Goal: Task Accomplishment & Management: Manage account settings

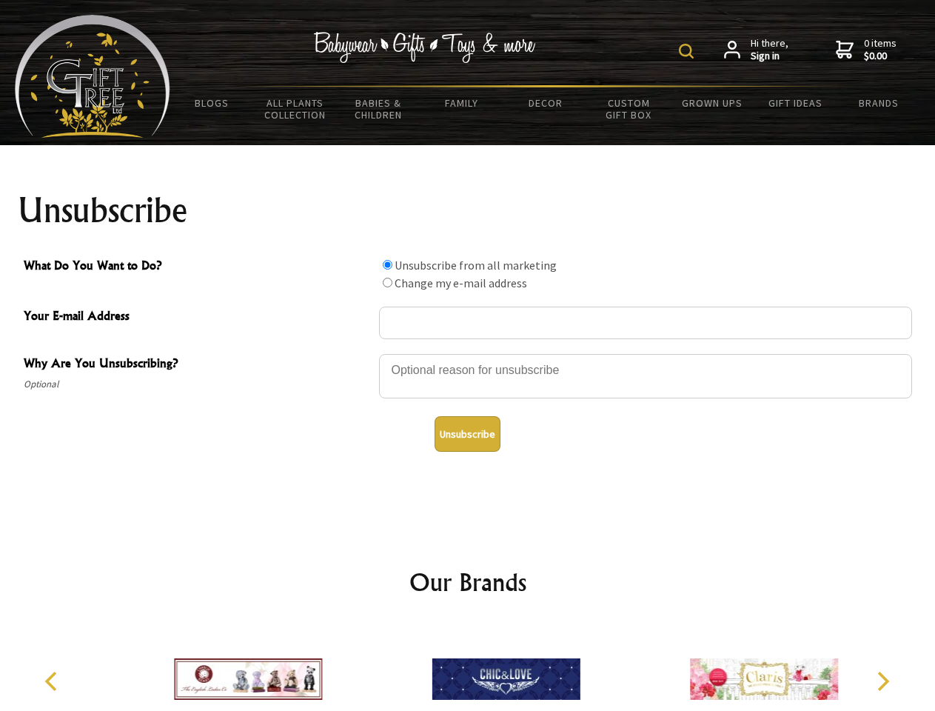
click at [689, 51] on img at bounding box center [686, 51] width 15 height 15
click at [468, 353] on div at bounding box center [645, 379] width 533 height 52
click at [387, 264] on input "What Do You Want to Do?" at bounding box center [388, 265] width 10 height 10
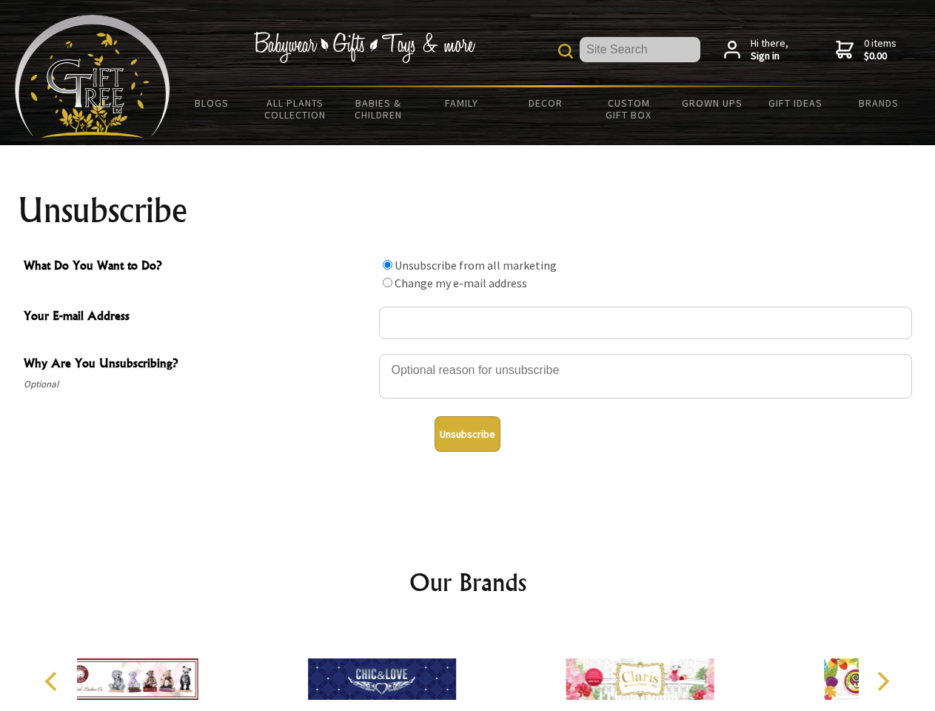
click at [387, 282] on input "What Do You Want to Do?" at bounding box center [388, 283] width 10 height 10
radio input "true"
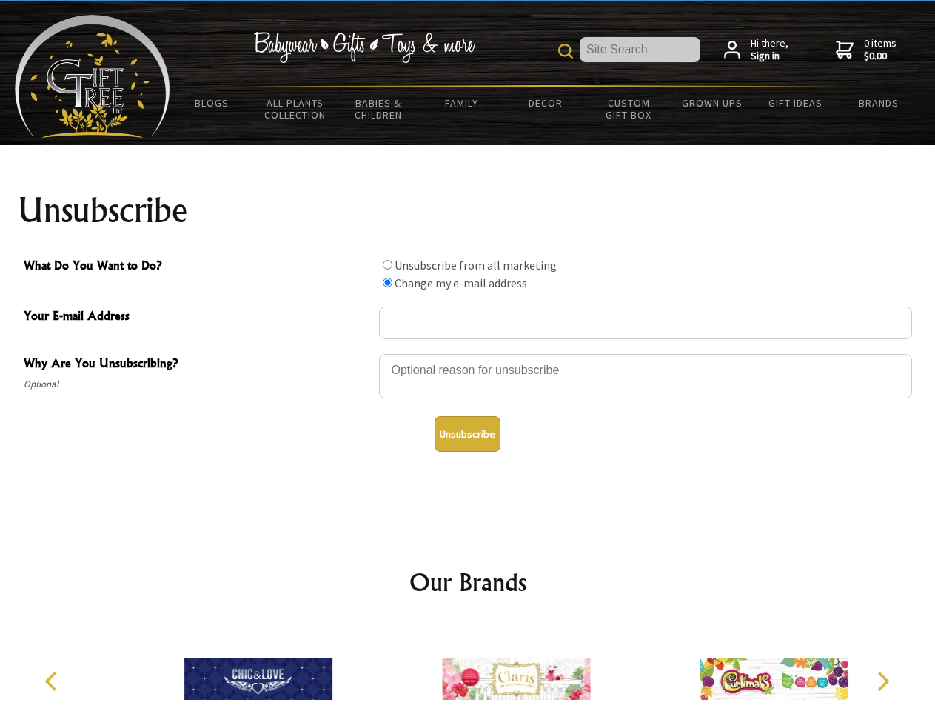
click at [467, 434] on button "Unsubscribe" at bounding box center [468, 434] width 66 height 36
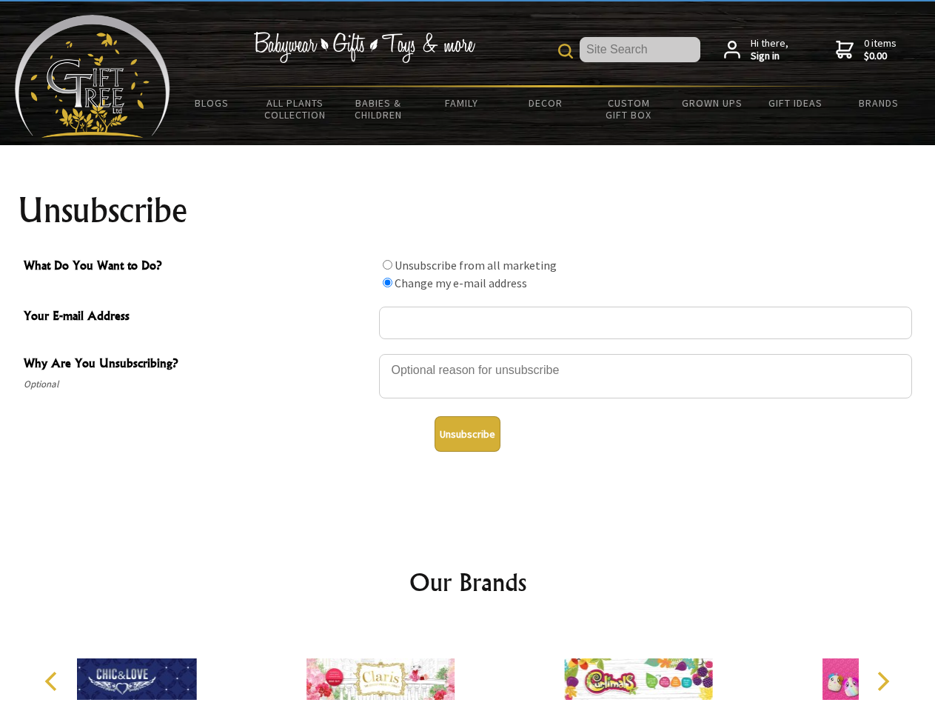
click at [53, 681] on icon "Previous" at bounding box center [52, 681] width 19 height 19
click at [883, 681] on icon "Next" at bounding box center [882, 681] width 19 height 19
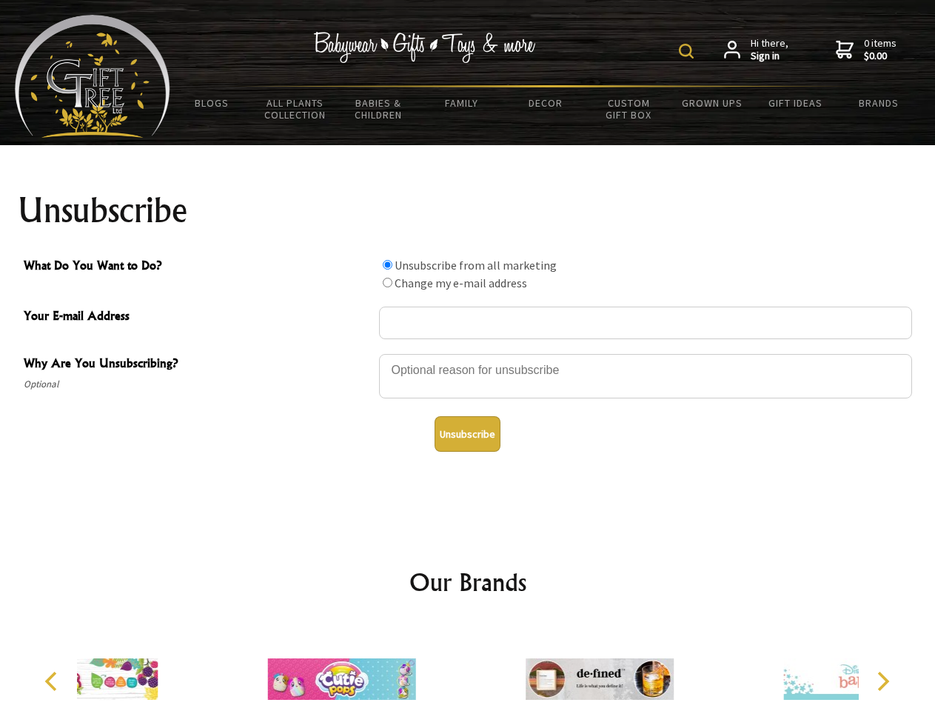
click at [689, 51] on img at bounding box center [686, 51] width 15 height 15
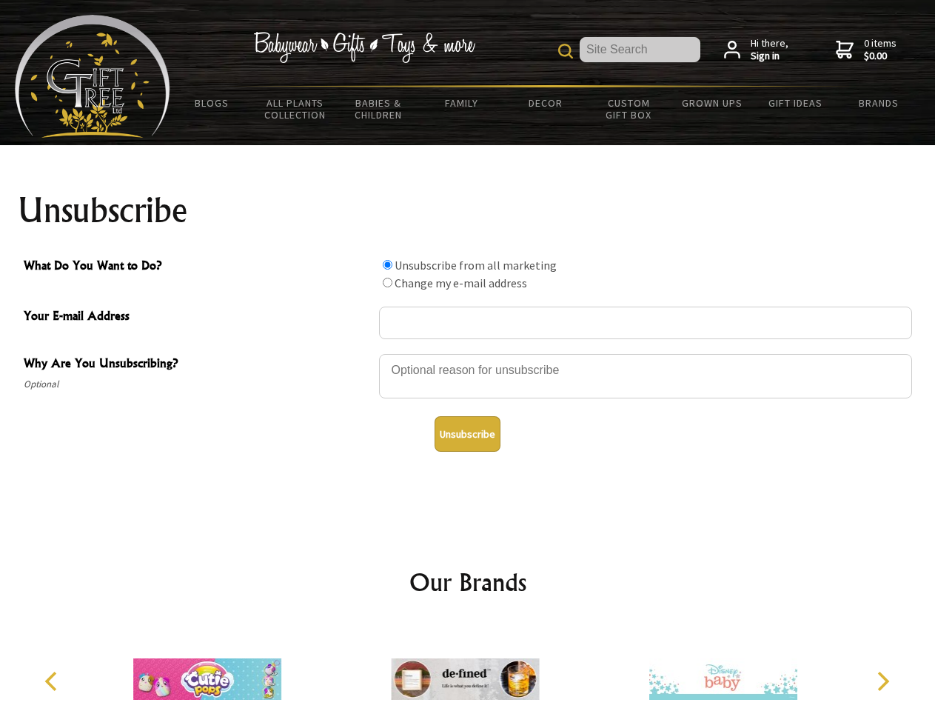
click at [468, 353] on div at bounding box center [645, 379] width 533 height 52
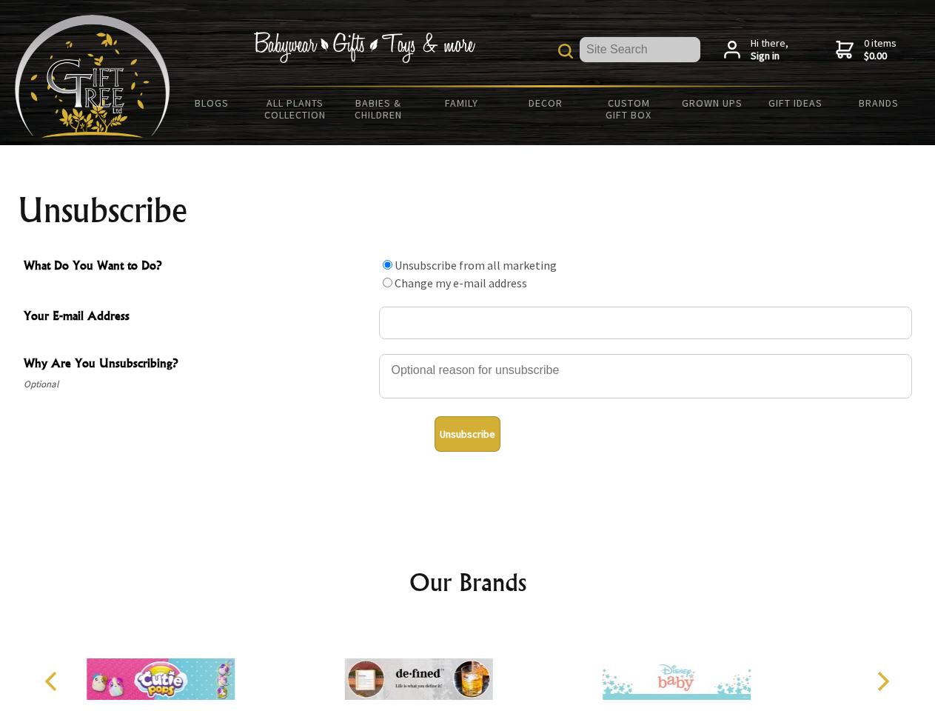
click at [387, 264] on input "What Do You Want to Do?" at bounding box center [388, 265] width 10 height 10
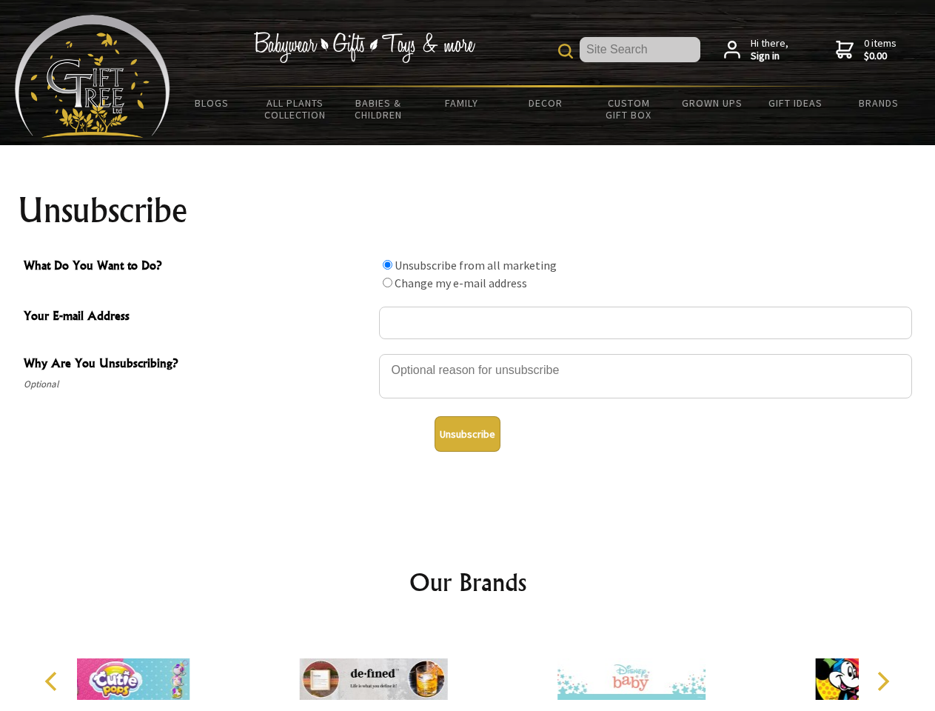
click at [387, 282] on input "What Do You Want to Do?" at bounding box center [388, 283] width 10 height 10
radio input "true"
click at [467, 434] on button "Unsubscribe" at bounding box center [468, 434] width 66 height 36
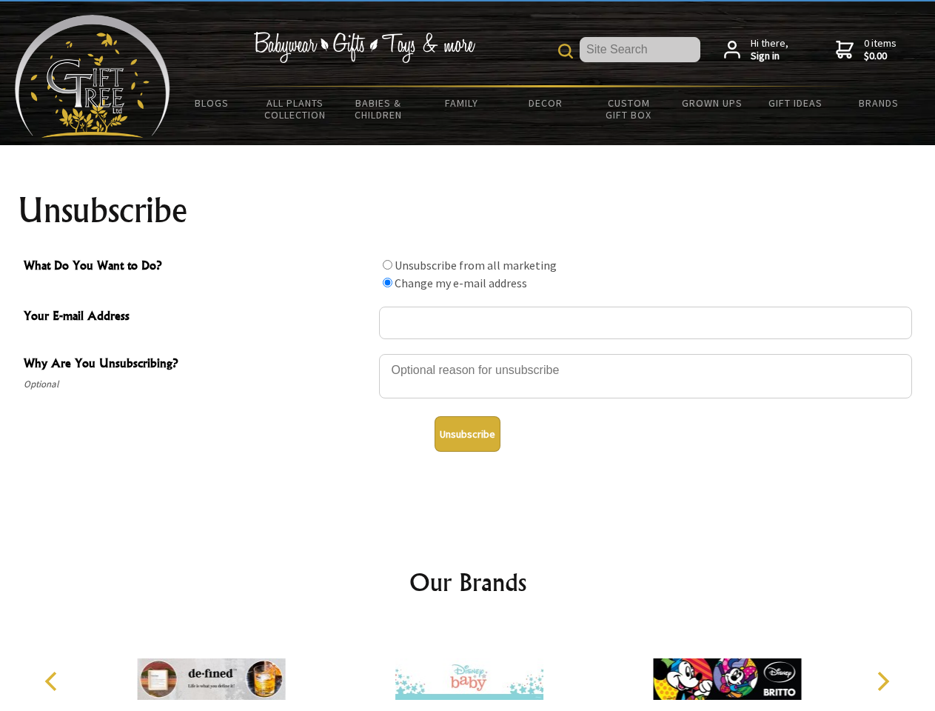
click at [53, 681] on icon "Previous" at bounding box center [52, 681] width 19 height 19
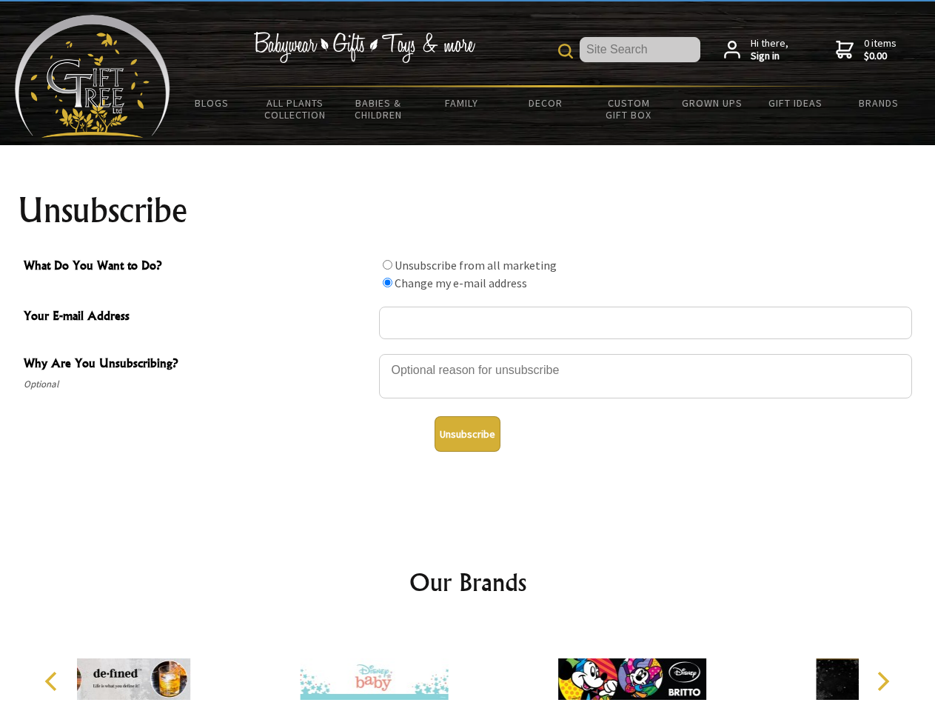
click at [883, 681] on icon "Next" at bounding box center [882, 681] width 19 height 19
